Goal: Task Accomplishment & Management: Use online tool/utility

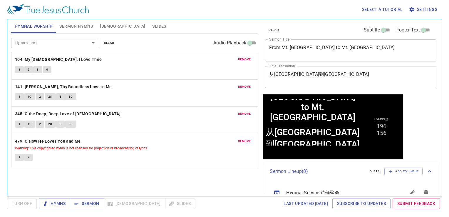
click at [147, 178] on div "Hymn search Hymn search clear Audio Playback remove 104. My Jesus, I Love Thee …" at bounding box center [134, 113] width 247 height 158
drag, startPoint x: 161, startPoint y: 207, endPoint x: 155, endPoint y: 209, distance: 6.9
click at [161, 207] on div "Turn Off Hymns Sermon Bible Slides Last updated 7/2/2025 Subscribe to Updates S…" at bounding box center [224, 203] width 435 height 11
click at [146, 204] on div "Hymns Sermon Bible Slides" at bounding box center [117, 203] width 157 height 11
click at [152, 29] on span "Slides" at bounding box center [159, 26] width 14 height 7
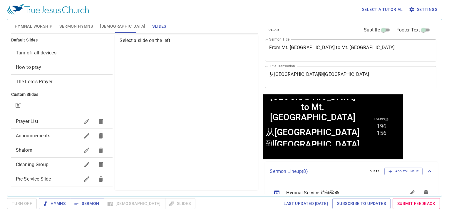
drag, startPoint x: 53, startPoint y: 122, endPoint x: 70, endPoint y: 112, distance: 19.5
click at [53, 121] on span "Prayer List" at bounding box center [48, 121] width 64 height 7
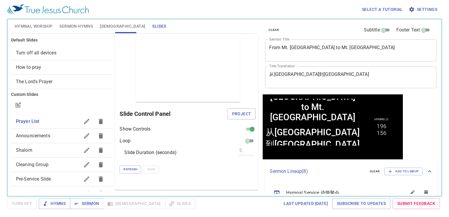
click at [233, 112] on span "Project" at bounding box center [241, 113] width 19 height 7
click at [218, 149] on div "Slide Duration (seconds) 5" at bounding box center [188, 152] width 136 height 7
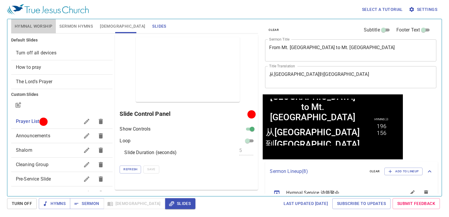
click at [34, 26] on span "Hymnal Worship" at bounding box center [34, 26] width 38 height 7
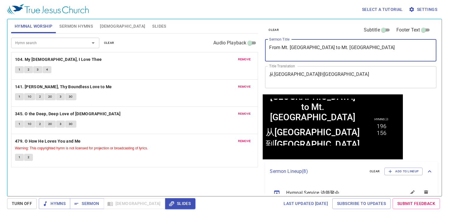
drag, startPoint x: 382, startPoint y: 47, endPoint x: 244, endPoint y: 31, distance: 138.5
click at [238, 42] on div "Hymnal Worship Sermon Hymns Bible Slides Hymn search Hymn search clear Audio Pl…" at bounding box center [225, 105] width 432 height 177
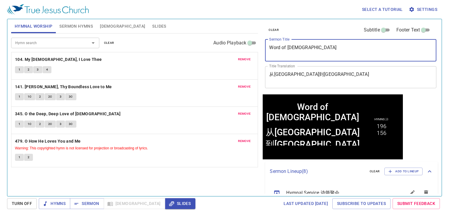
type textarea "Word of [DEMOGRAPHIC_DATA]"
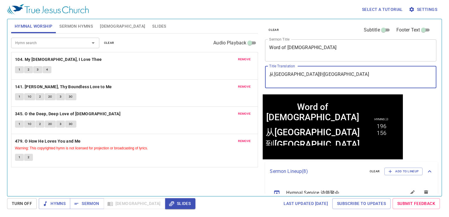
drag, startPoint x: 302, startPoint y: 76, endPoint x: 265, endPoint y: 76, distance: 37.1
click at [263, 76] on div "clear Subtitle Footer Text Sermon Title Word of God x Sermon Title Title Transl…" at bounding box center [351, 105] width 180 height 177
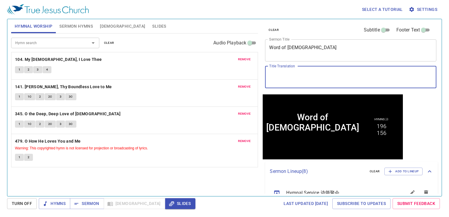
drag, startPoint x: 106, startPoint y: 41, endPoint x: 92, endPoint y: 43, distance: 14.4
click at [106, 40] on span "clear" at bounding box center [109, 42] width 10 height 5
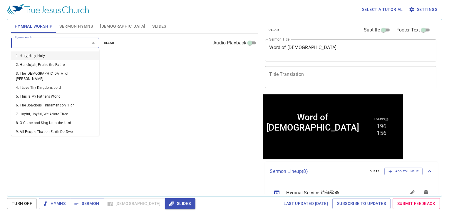
click at [69, 45] on input "Hymn search" at bounding box center [46, 42] width 67 height 7
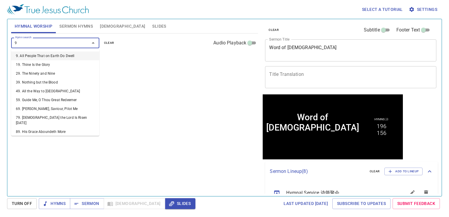
type input "96"
type input "99"
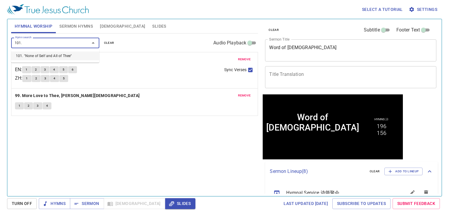
type input "101"
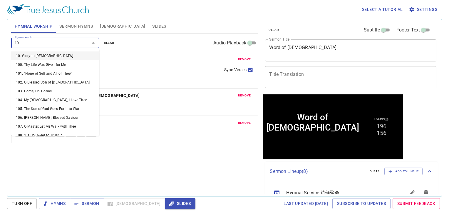
type input "104"
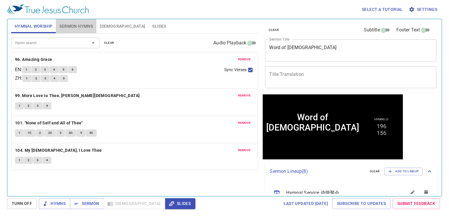
drag, startPoint x: 76, startPoint y: 20, endPoint x: 87, endPoint y: 37, distance: 20.6
click at [75, 19] on button "Sermon Hymns" at bounding box center [76, 26] width 41 height 14
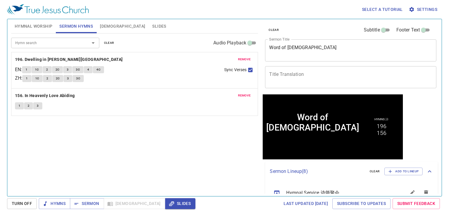
drag, startPoint x: 109, startPoint y: 45, endPoint x: 88, endPoint y: 37, distance: 22.7
click at [93, 39] on div "Hymn search Hymn search clear Audio Playback" at bounding box center [134, 43] width 247 height 19
drag, startPoint x: 105, startPoint y: 42, endPoint x: 59, endPoint y: 39, distance: 46.5
click at [103, 41] on button "clear" at bounding box center [109, 42] width 17 height 7
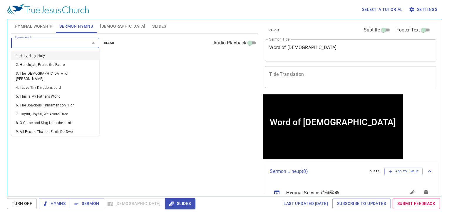
click at [59, 39] on input "Hymn search" at bounding box center [46, 42] width 67 height 7
type input "362"
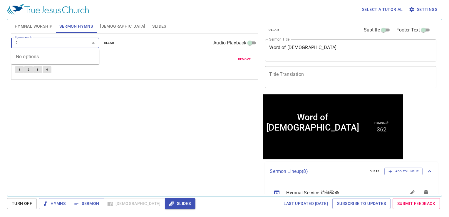
type input "."
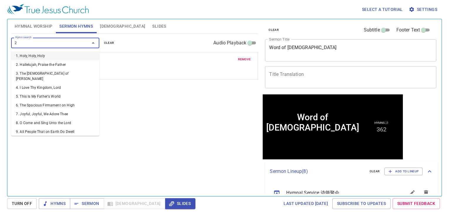
type input "26"
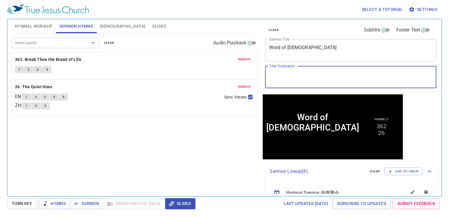
click at [316, 76] on textarea "Title Translation" at bounding box center [350, 76] width 163 height 11
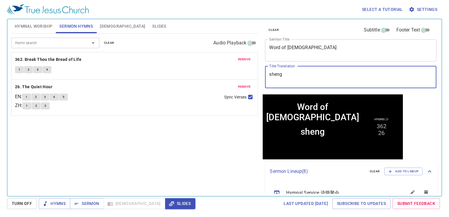
type textarea "圣"
drag, startPoint x: 298, startPoint y: 74, endPoint x: 561, endPoint y: 168, distance: 279.5
click at [298, 94] on html "Word of God Word of God shengde shengde Hymns 詩 362 26" at bounding box center [333, 126] width 140 height 65
drag, startPoint x: 299, startPoint y: 74, endPoint x: 285, endPoint y: 81, distance: 14.9
click at [285, 81] on textarea "shengde" at bounding box center [350, 76] width 163 height 11
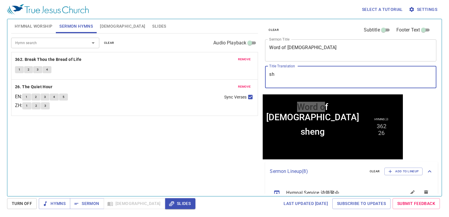
type textarea "s"
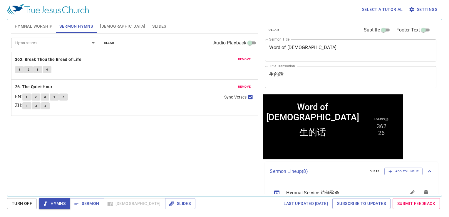
click at [0, 0] on button "Hymns" at bounding box center [0, 0] width 0 height 0
drag, startPoint x: 18, startPoint y: 27, endPoint x: 27, endPoint y: 39, distance: 15.1
click at [20, 26] on span "Hymnal Worship" at bounding box center [34, 26] width 38 height 7
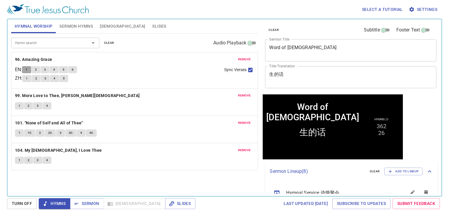
drag, startPoint x: 29, startPoint y: 69, endPoint x: 32, endPoint y: 45, distance: 23.7
click at [28, 66] on button "1" at bounding box center [26, 69] width 9 height 7
click at [36, 68] on button "2" at bounding box center [35, 69] width 9 height 7
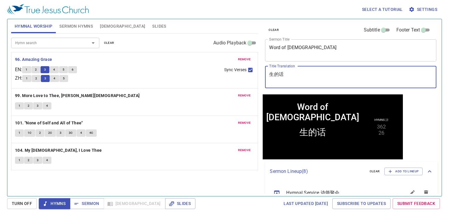
drag, startPoint x: 290, startPoint y: 77, endPoint x: 276, endPoint y: 77, distance: 13.5
click at [276, 77] on textarea "生的话" at bounding box center [350, 76] width 163 height 11
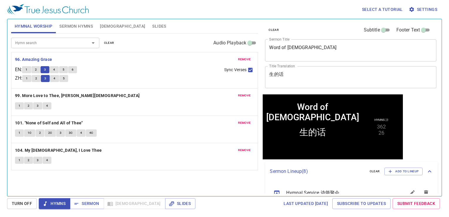
click at [269, 71] on div "生的话 x Title Translation" at bounding box center [350, 77] width 171 height 22
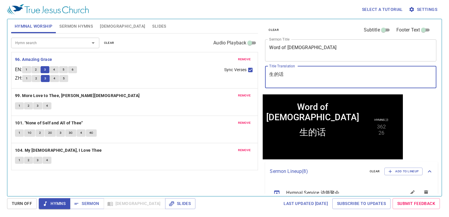
click at [274, 75] on textarea "生的话" at bounding box center [350, 76] width 163 height 11
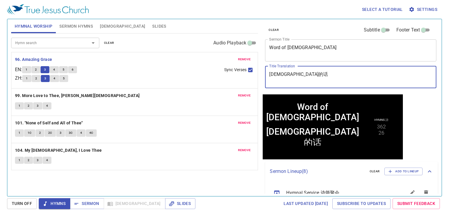
type textarea "[DEMOGRAPHIC_DATA]的话"
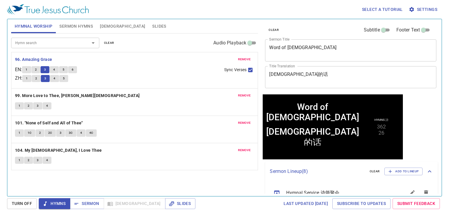
drag, startPoint x: 56, startPoint y: 65, endPoint x: 56, endPoint y: 71, distance: 6.2
click at [56, 70] on div "remove 96. Amazing Grace EN : 1 2 3 4 5 6 ZH : 1 2 3 4 5 Sync Verses remove 99.…" at bounding box center [134, 111] width 247 height 118
click at [55, 71] on span "4" at bounding box center [54, 69] width 2 height 5
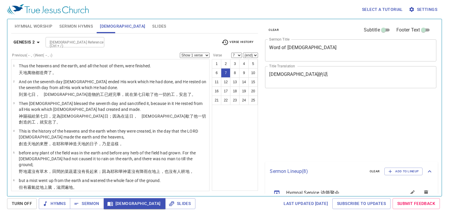
select select "7"
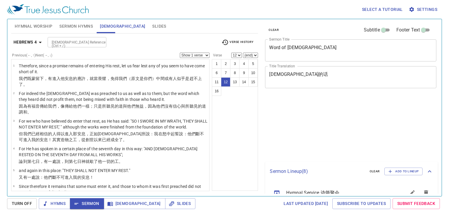
select select "12"
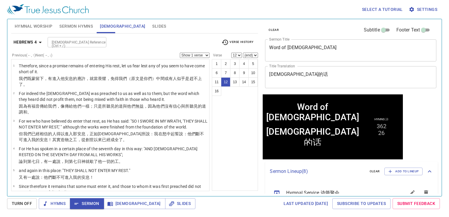
scroll to position [193, 0]
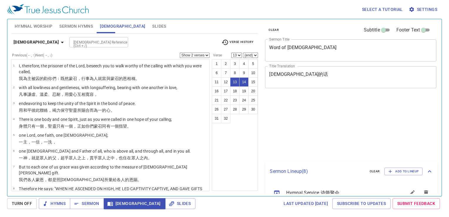
select select "2"
select select "13"
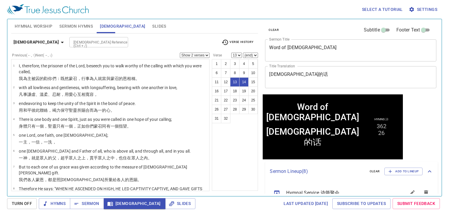
scroll to position [167, 0]
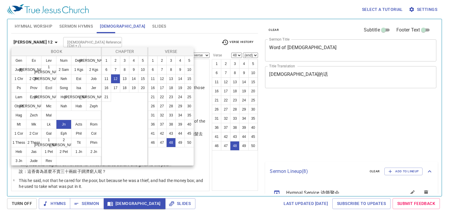
select select "48"
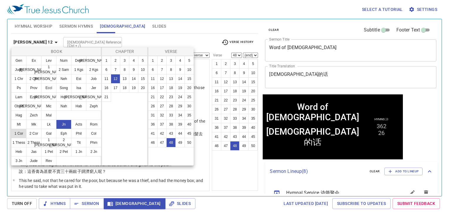
scroll to position [844, 0]
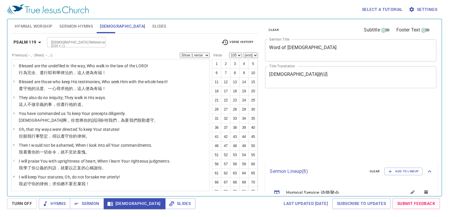
select select "105"
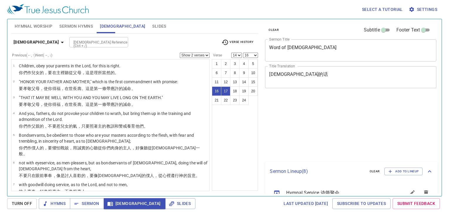
select select "2"
select select "14"
select select "16"
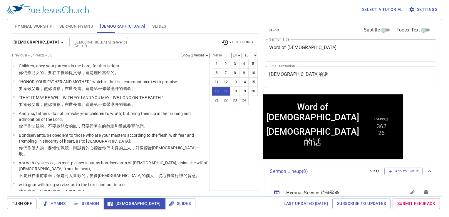
click at [181, 37] on div "Bible Reference (Ctrl + /) Bible Reference (Ctrl + /)" at bounding box center [143, 42] width 148 height 10
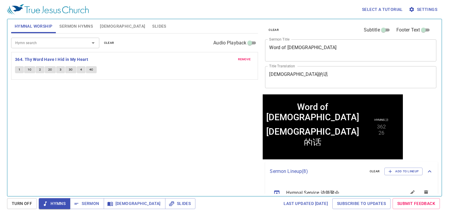
click at [19, 68] on span "1" at bounding box center [20, 69] width 2 height 5
click at [21, 71] on button "1" at bounding box center [19, 69] width 9 height 7
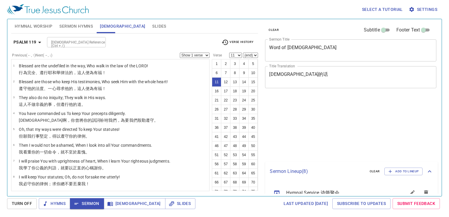
select select "11"
